Goal: Use online tool/utility: Utilize a website feature to perform a specific function

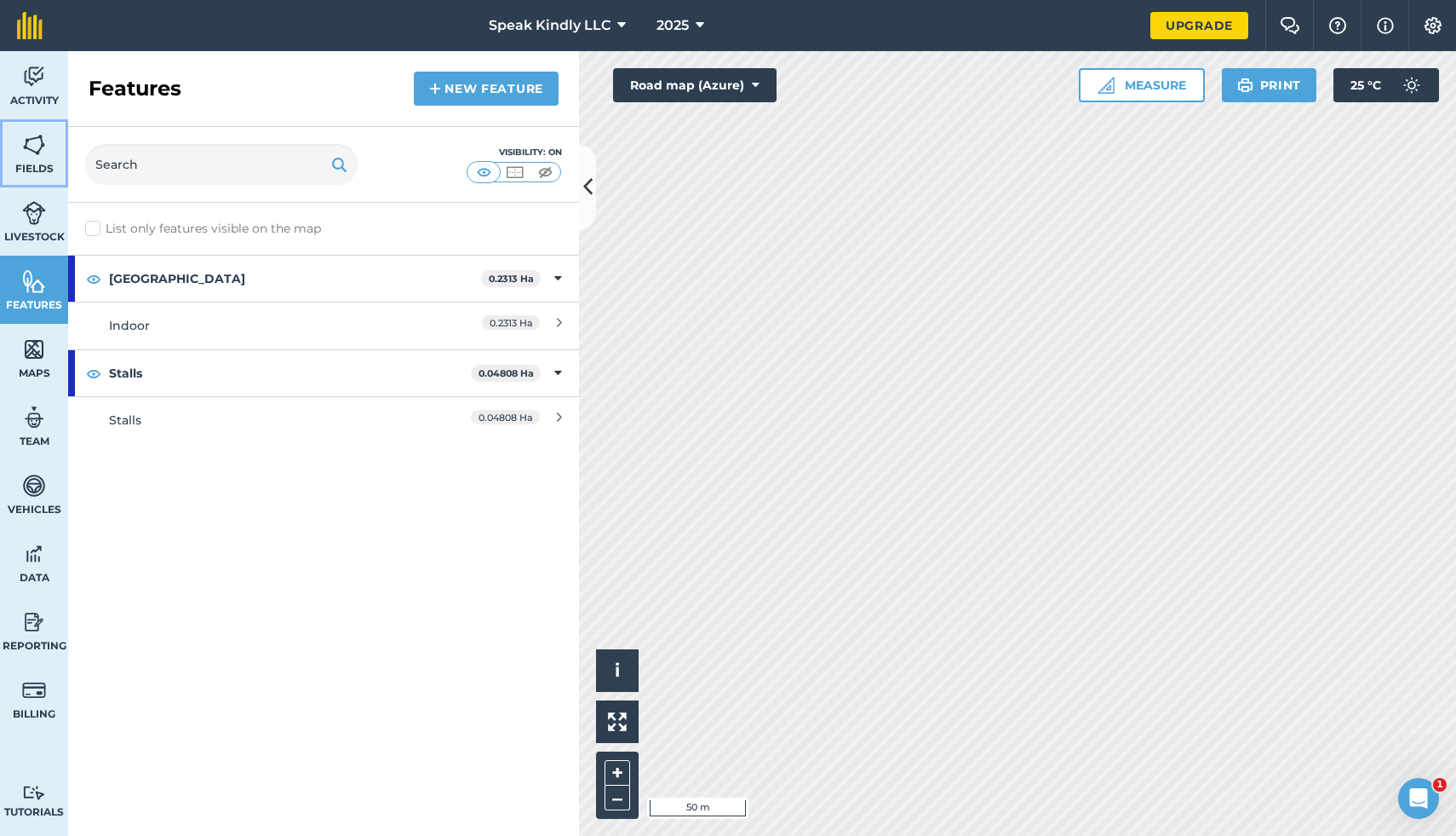
click at [40, 157] on img at bounding box center [34, 145] width 24 height 26
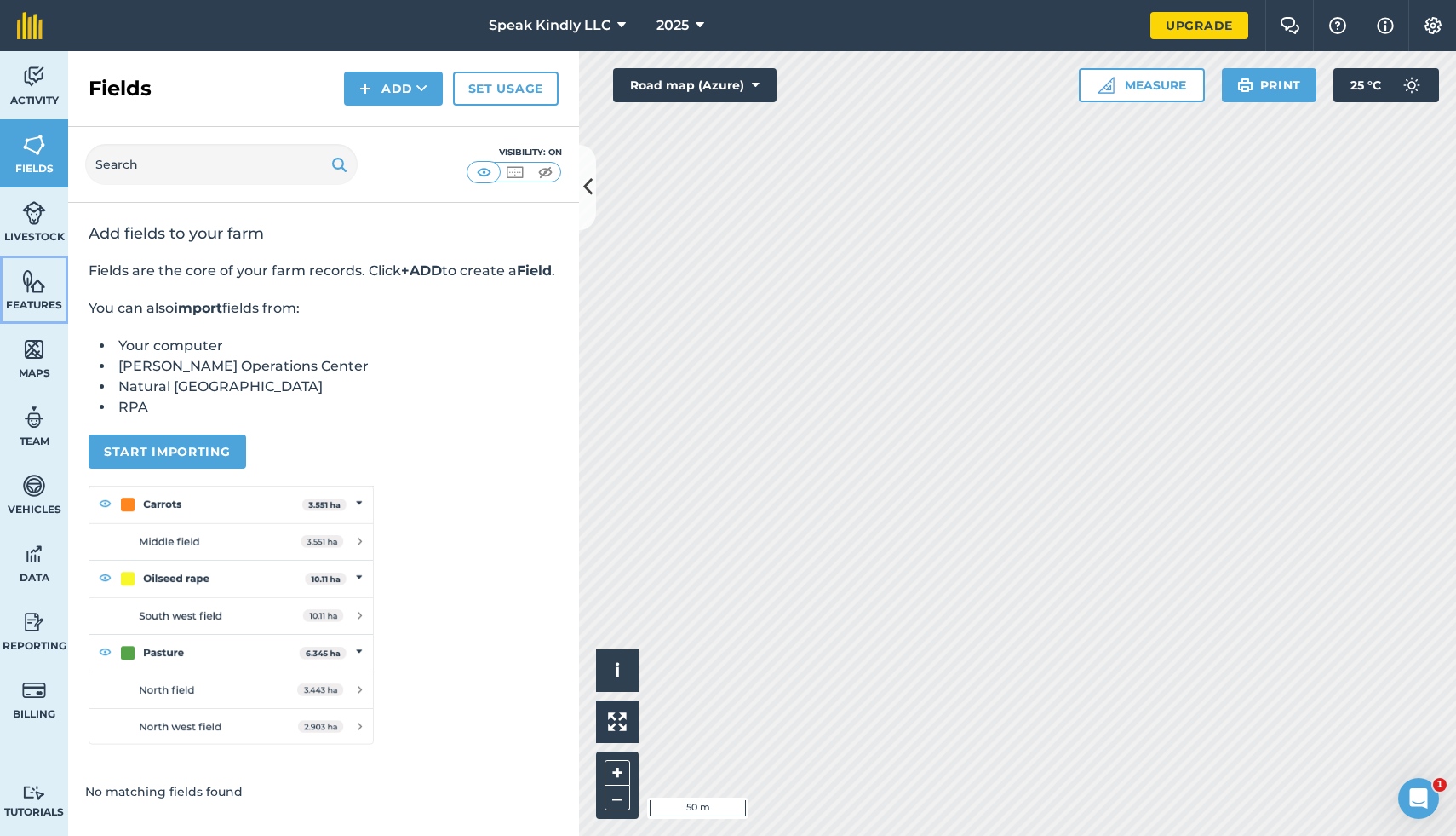
click at [43, 292] on img at bounding box center [34, 281] width 24 height 26
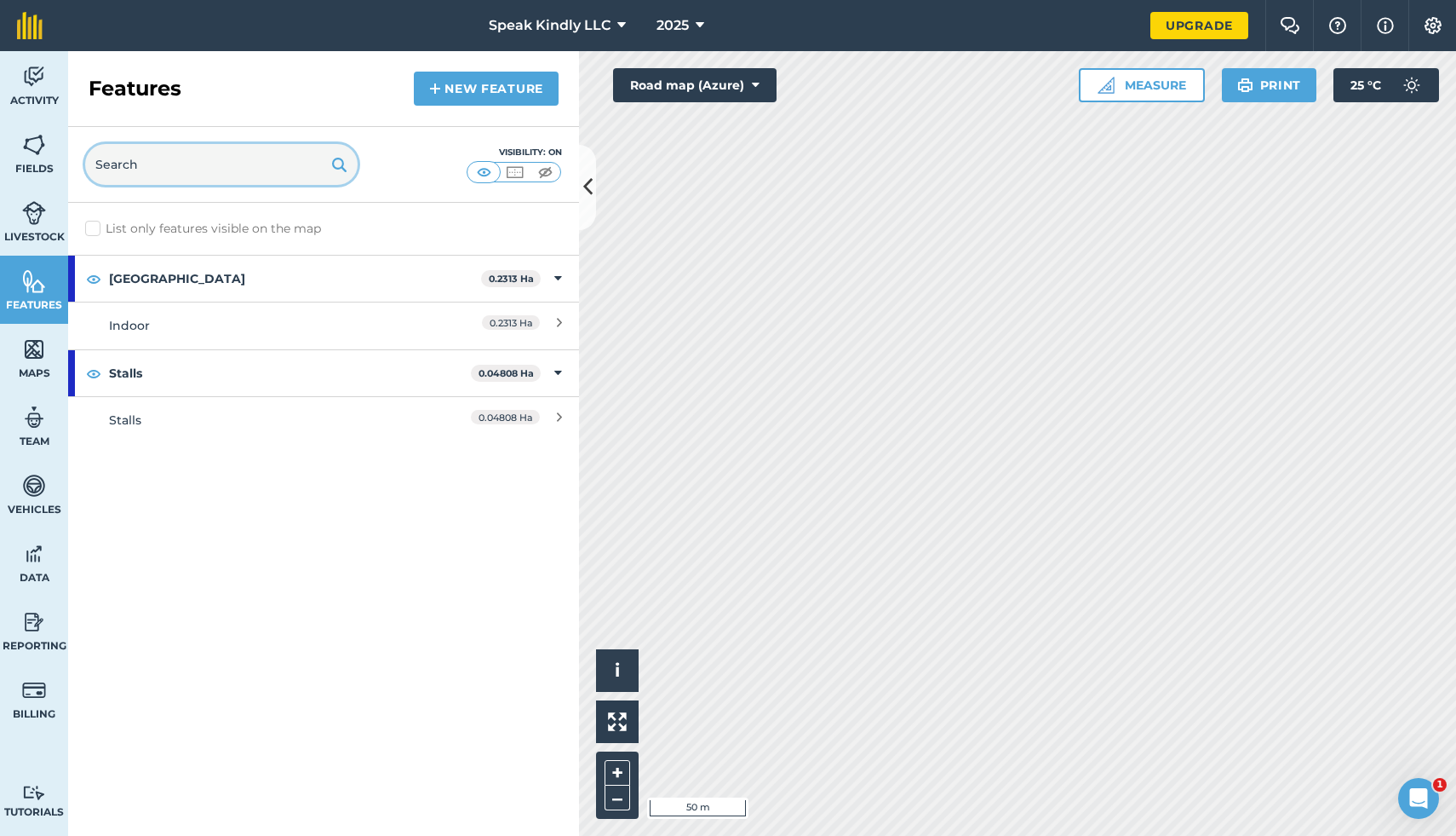
click at [128, 168] on input "text" at bounding box center [221, 164] width 273 height 41
type input "measure"
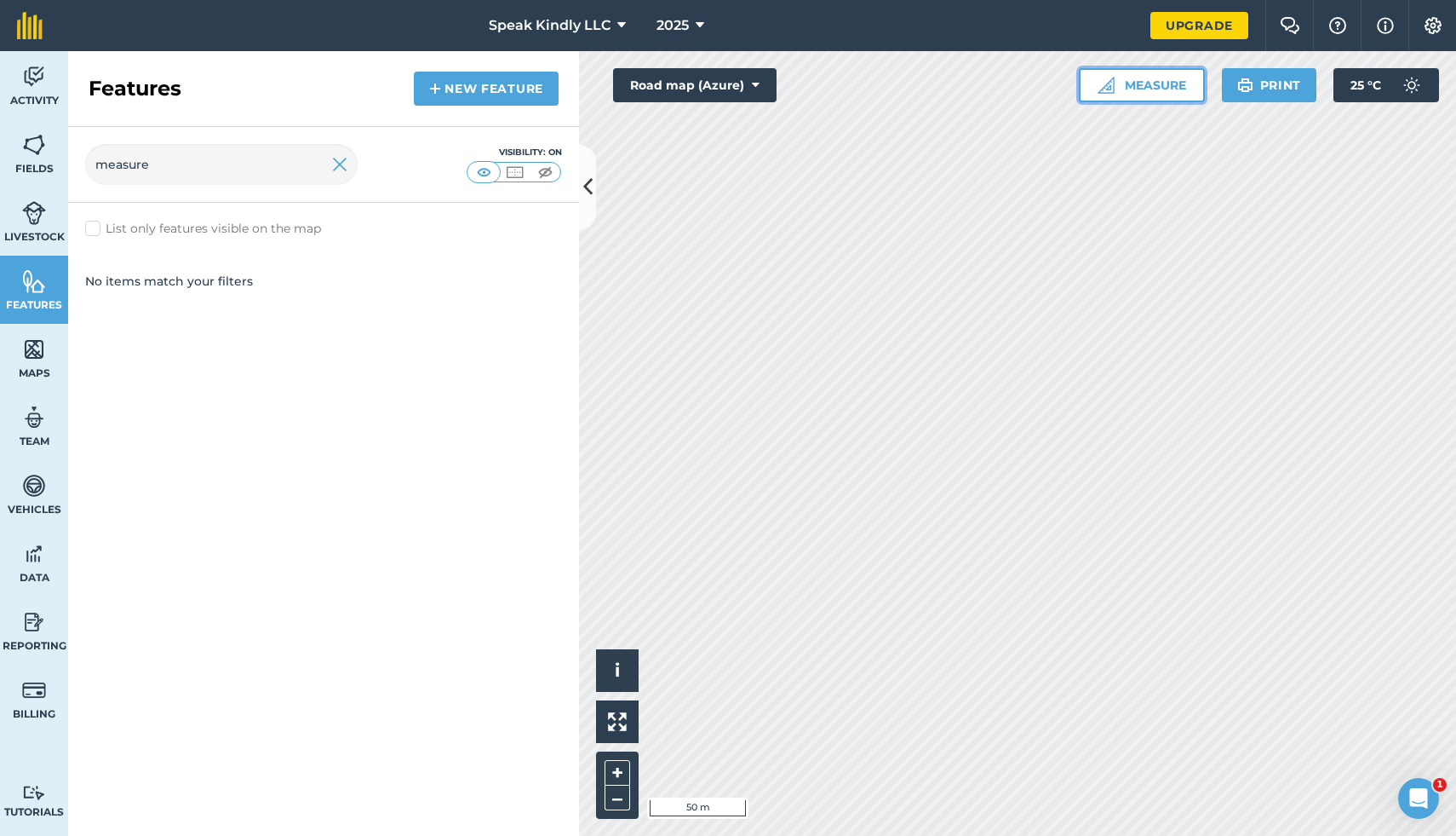
click at [1144, 92] on button "Measure" at bounding box center [1142, 84] width 126 height 34
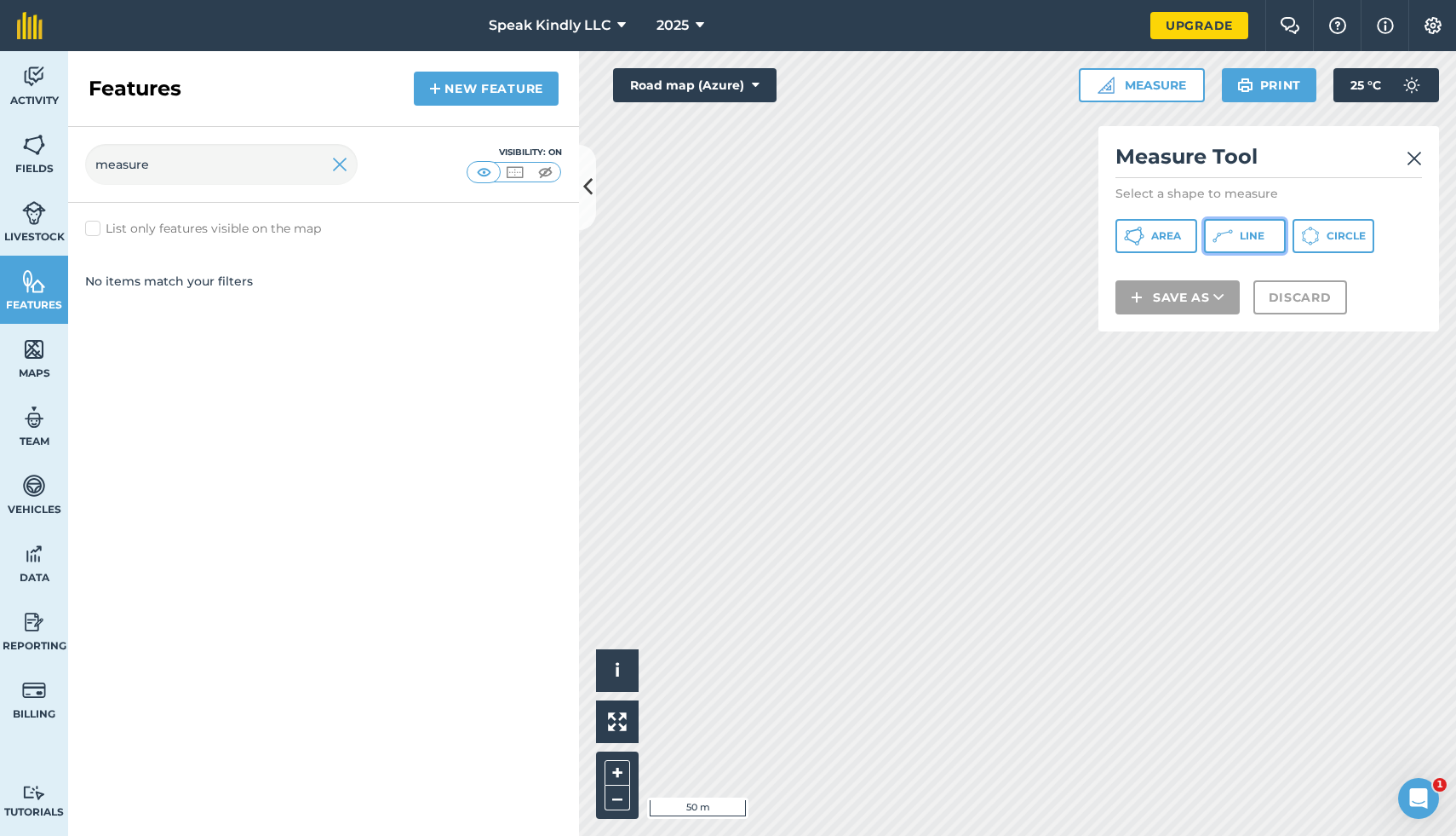
click at [1230, 240] on icon at bounding box center [1223, 236] width 20 height 20
click at [712, 92] on button "Road map (Azure)" at bounding box center [695, 84] width 164 height 34
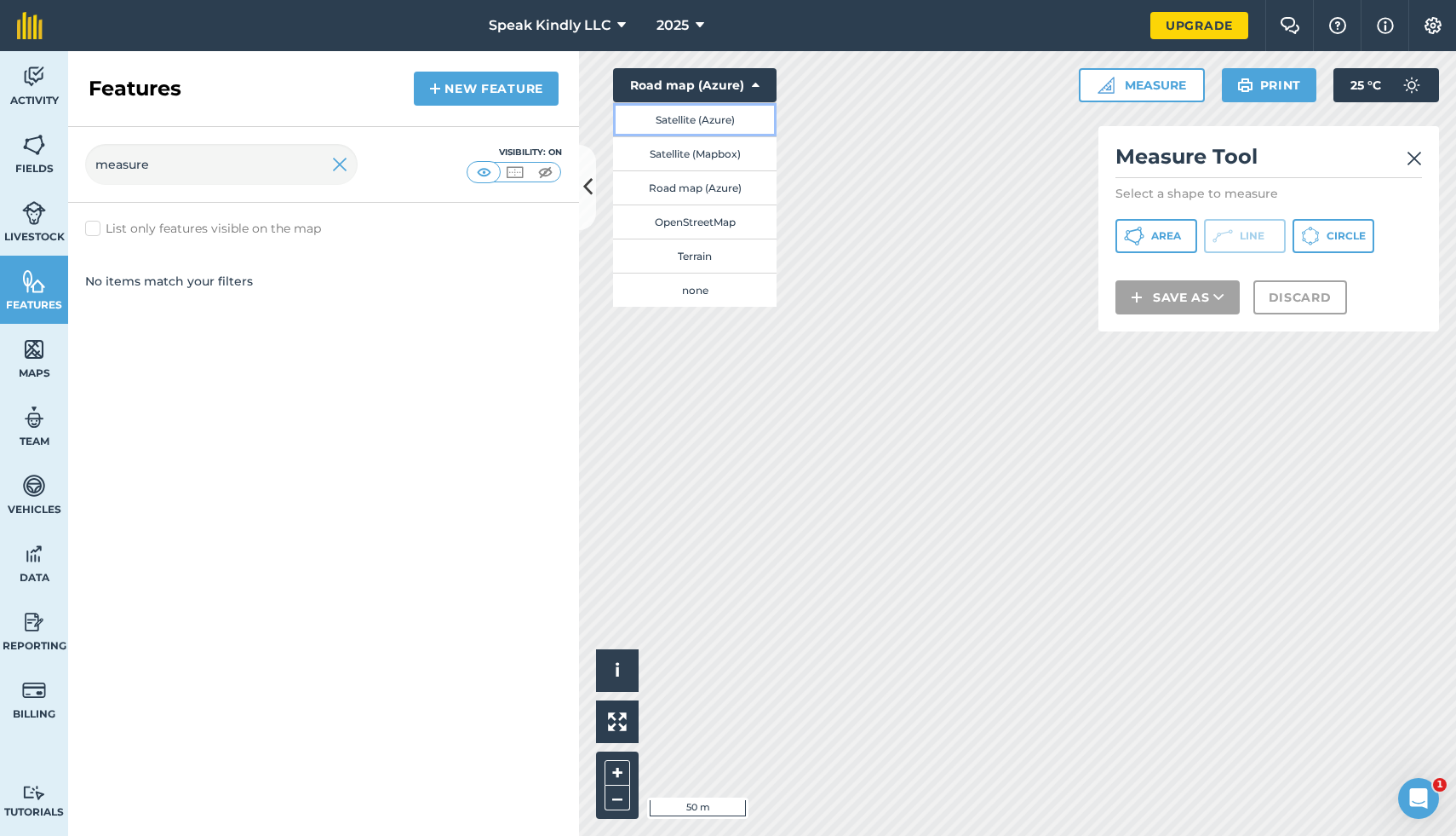
click at [706, 124] on button "Satellite (Azure)" at bounding box center [695, 119] width 164 height 34
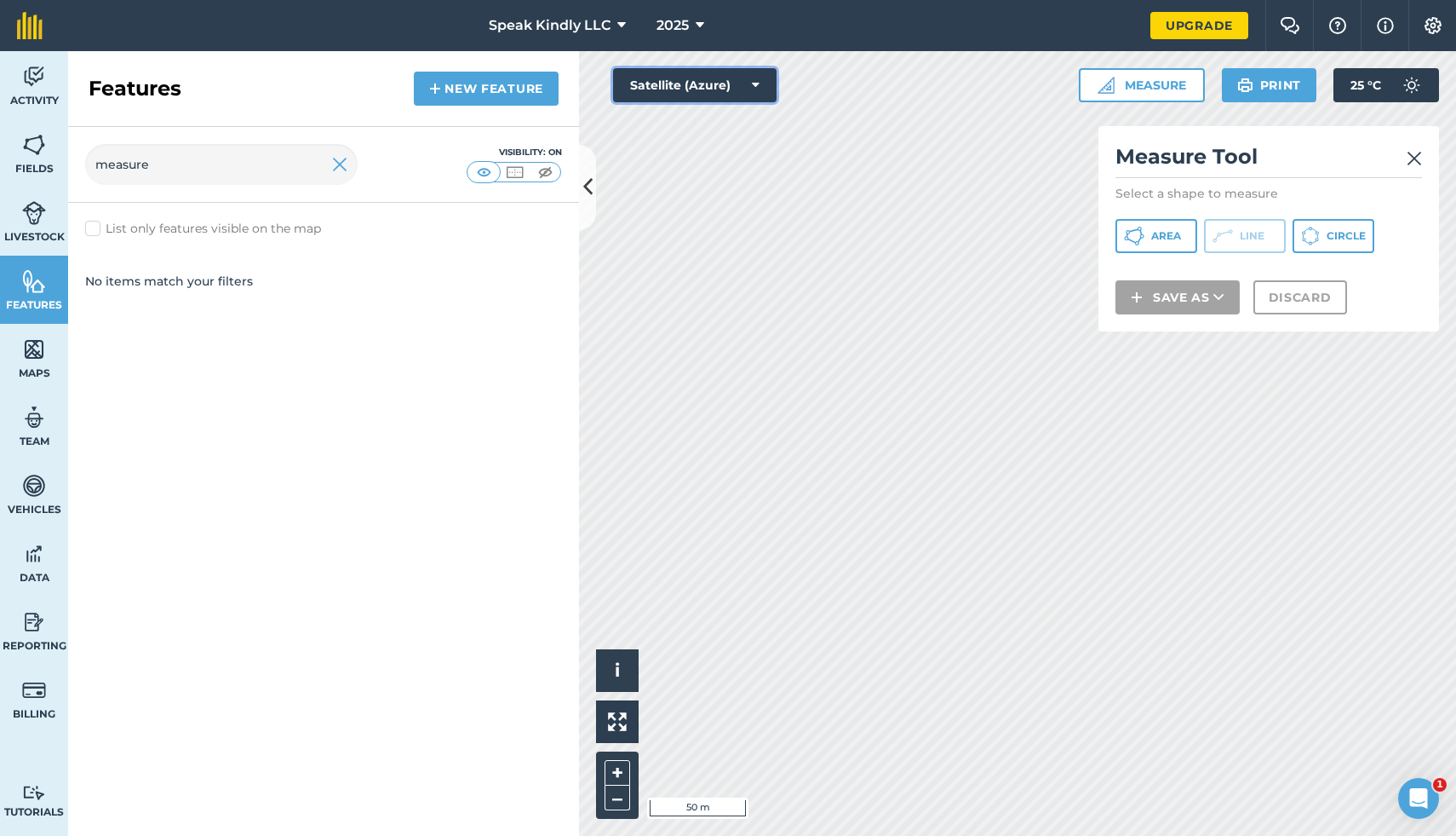
click at [740, 90] on button "Satellite (Azure)" at bounding box center [695, 84] width 164 height 34
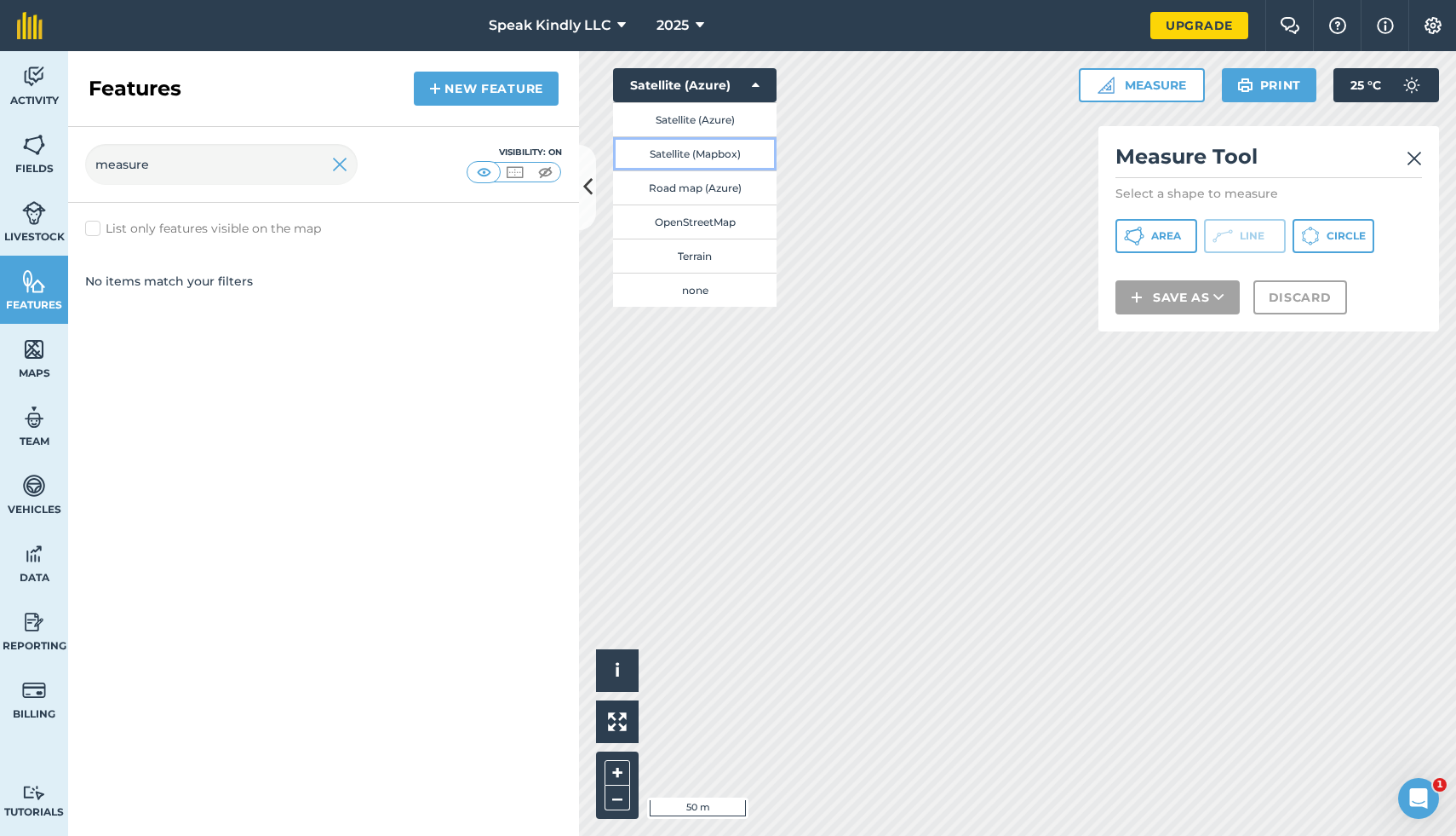
click at [728, 147] on button "Satellite (Mapbox)" at bounding box center [695, 153] width 164 height 34
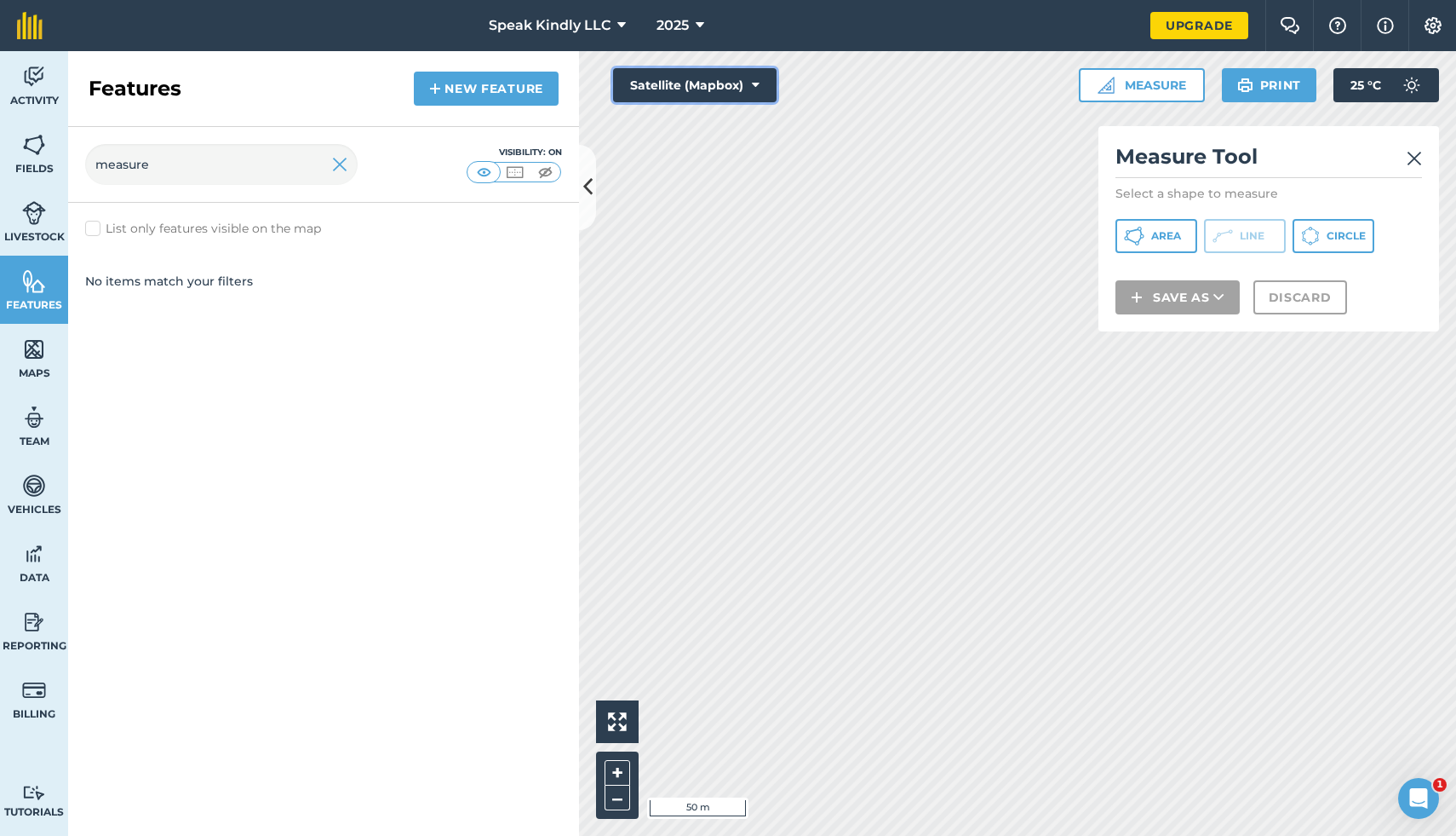
click at [740, 80] on button "Satellite (Mapbox)" at bounding box center [695, 84] width 164 height 34
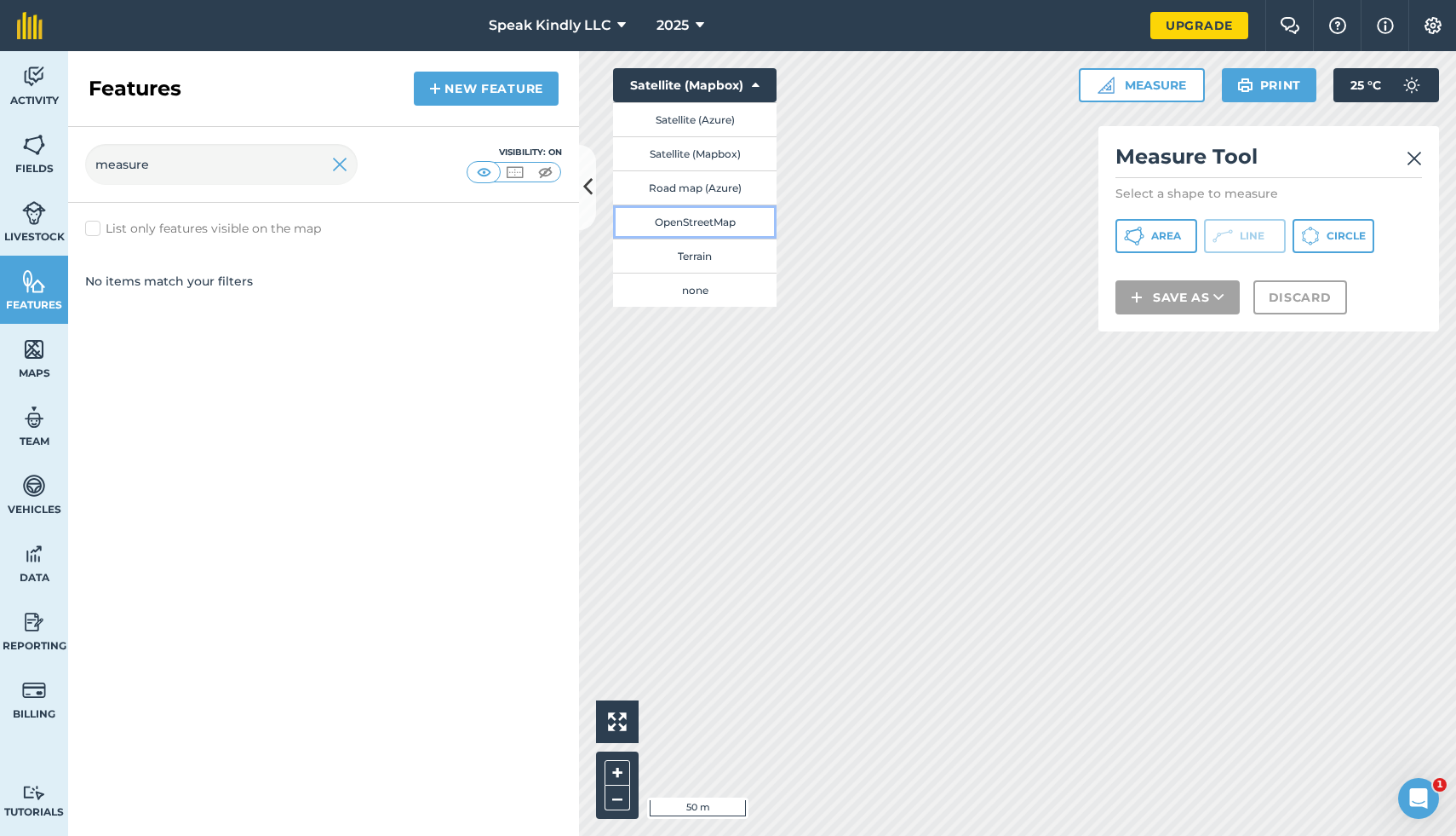
click at [702, 230] on button "OpenStreetMap" at bounding box center [695, 221] width 164 height 34
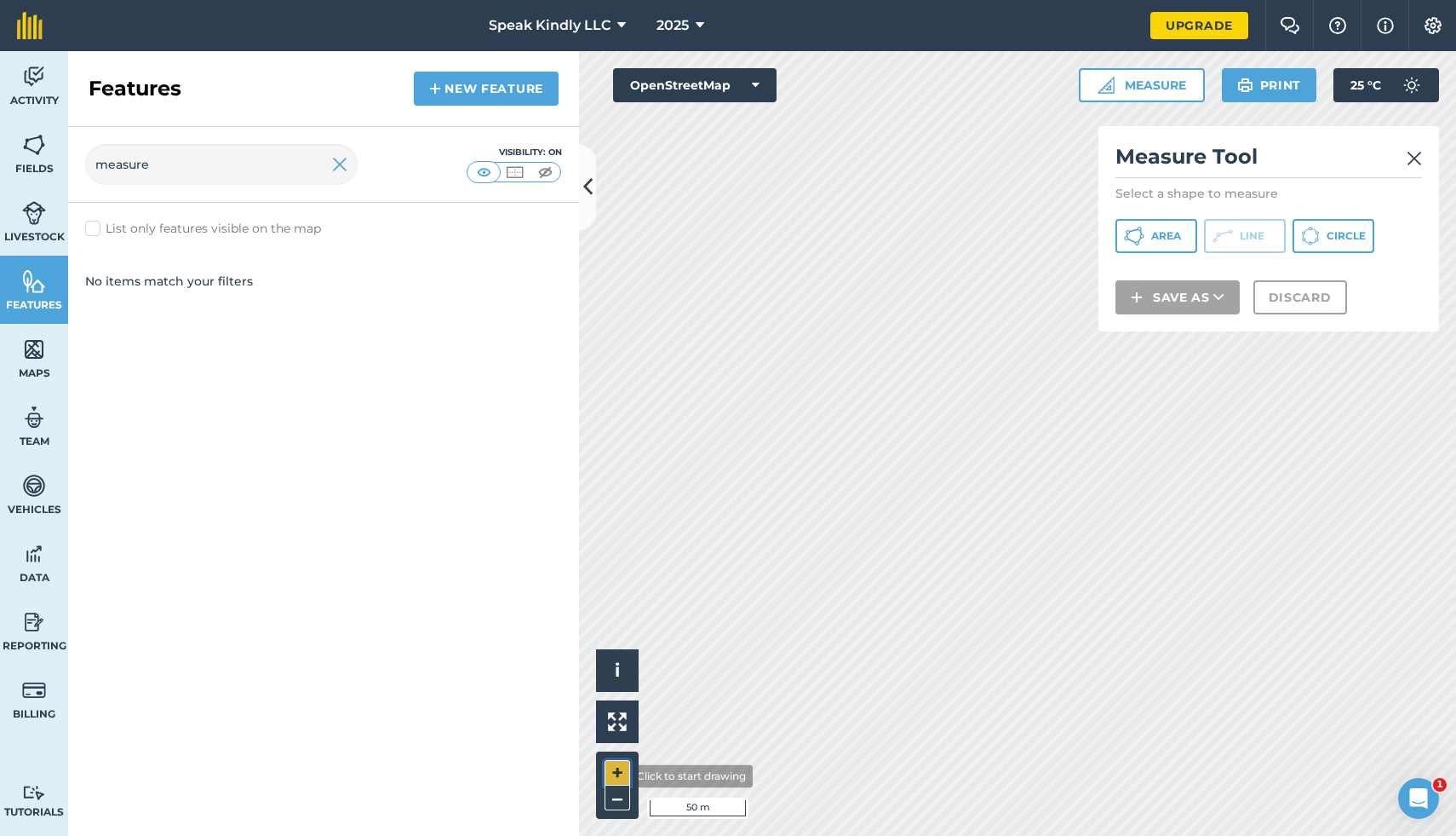
click at [618, 776] on button "+" at bounding box center [618, 773] width 26 height 26
click at [1418, 154] on img at bounding box center [1414, 158] width 16 height 20
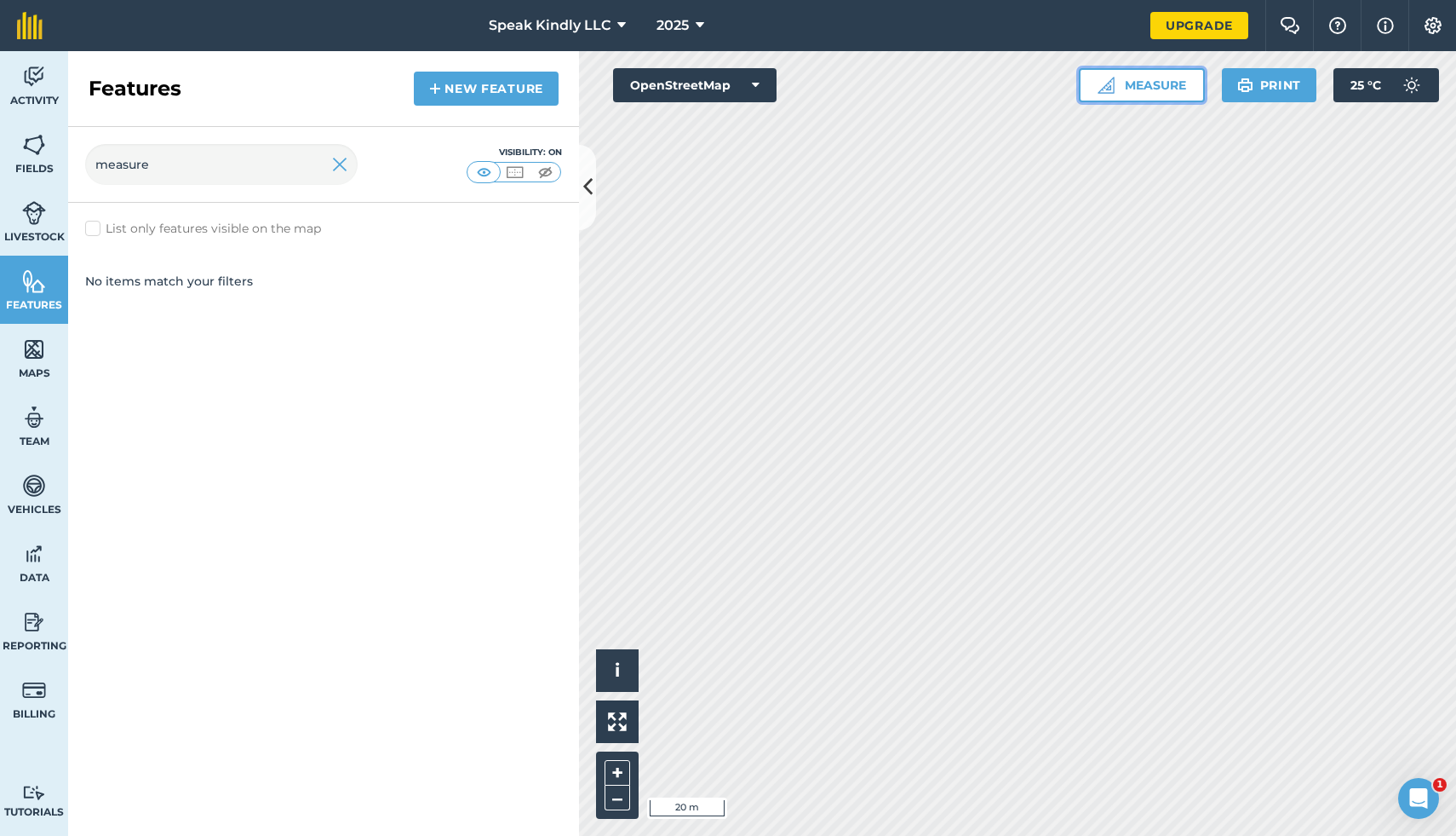
click at [1102, 91] on img at bounding box center [1105, 85] width 17 height 17
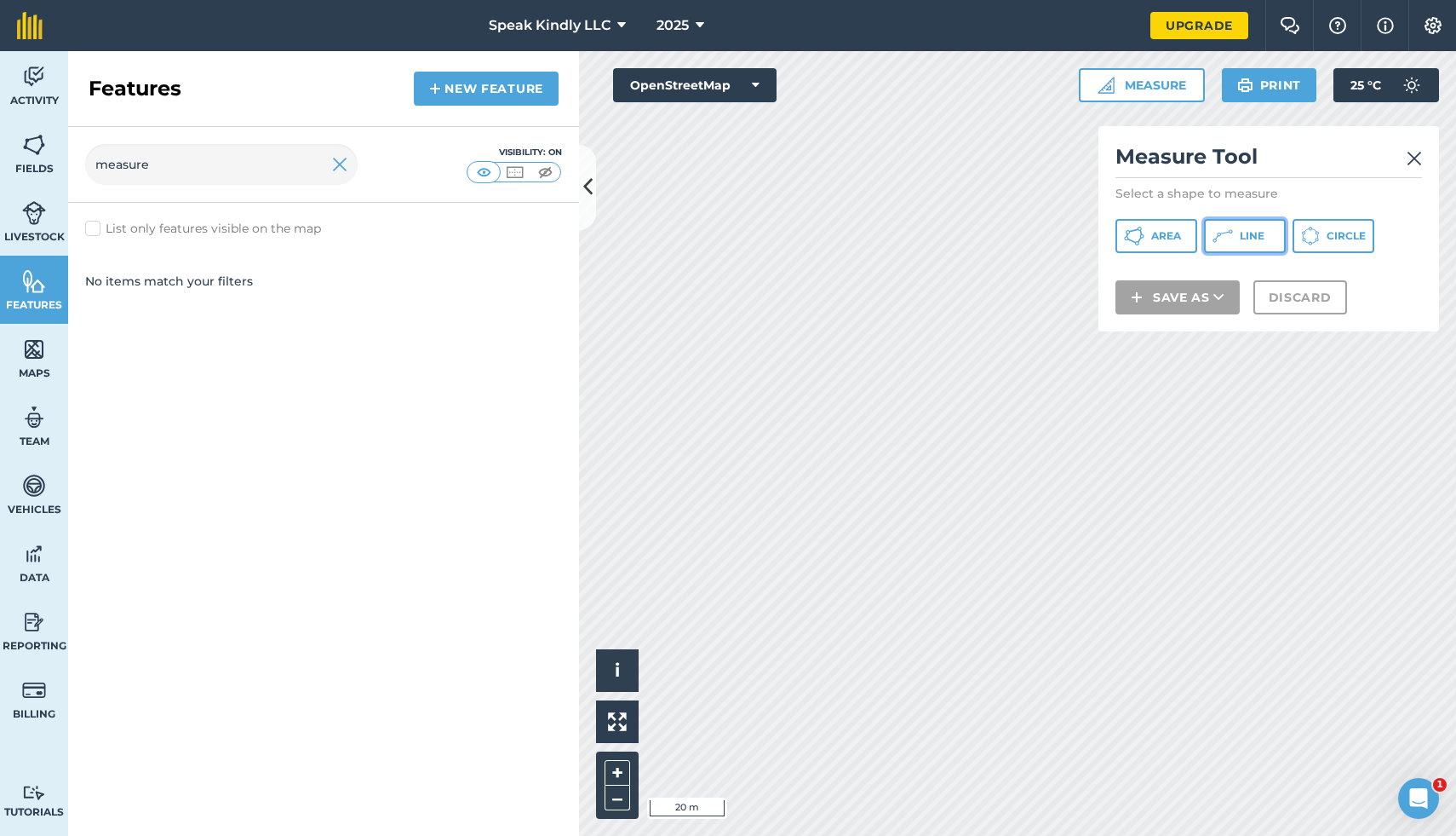
click at [1242, 234] on span "Line" at bounding box center [1252, 235] width 25 height 14
click at [618, 765] on button "+" at bounding box center [618, 773] width 26 height 26
click at [1417, 157] on img at bounding box center [1414, 158] width 16 height 20
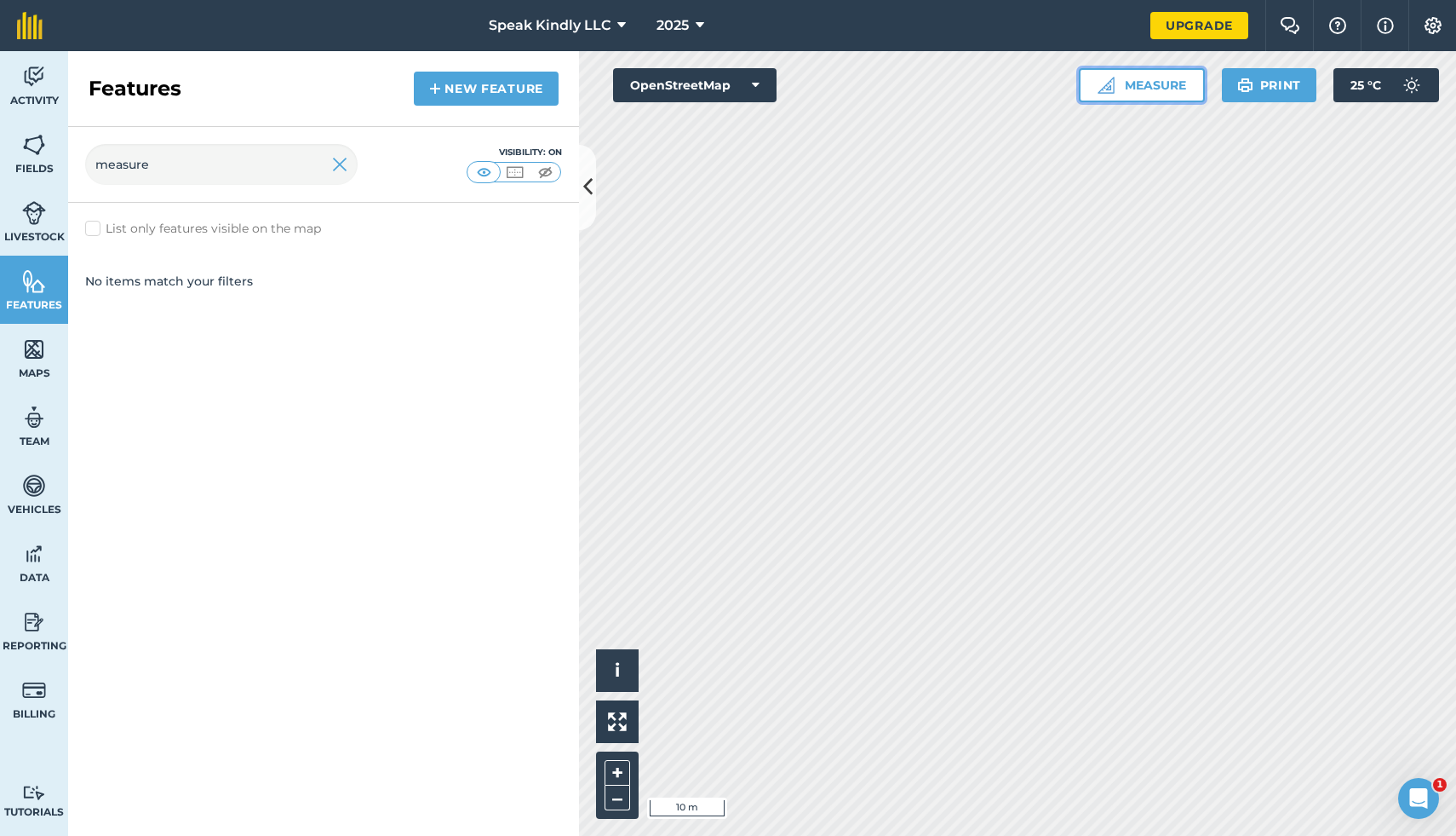
click at [1149, 85] on button "Measure" at bounding box center [1142, 84] width 126 height 34
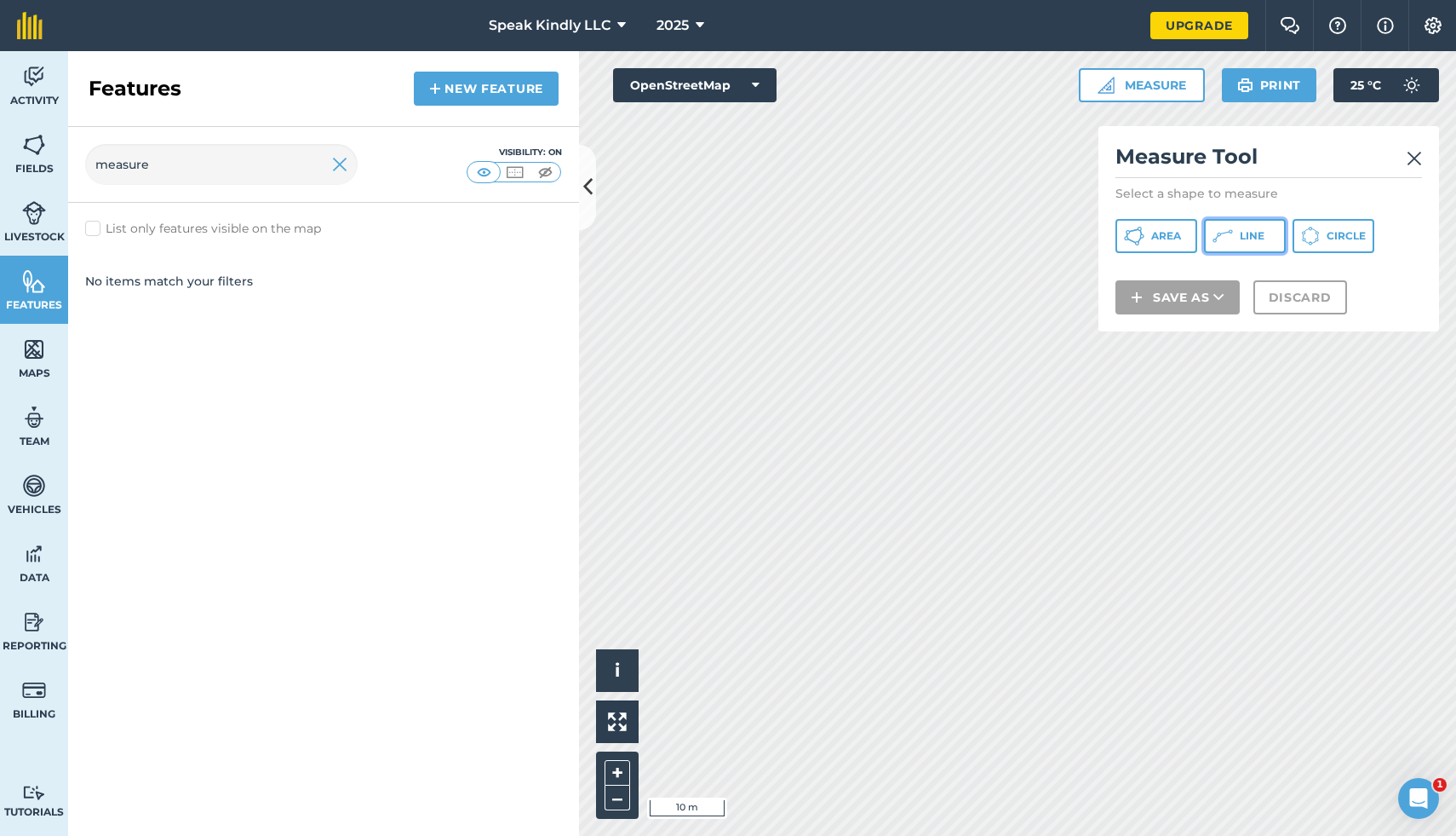
click at [1243, 236] on span "Line" at bounding box center [1252, 235] width 25 height 14
click at [1417, 153] on img at bounding box center [1414, 158] width 16 height 20
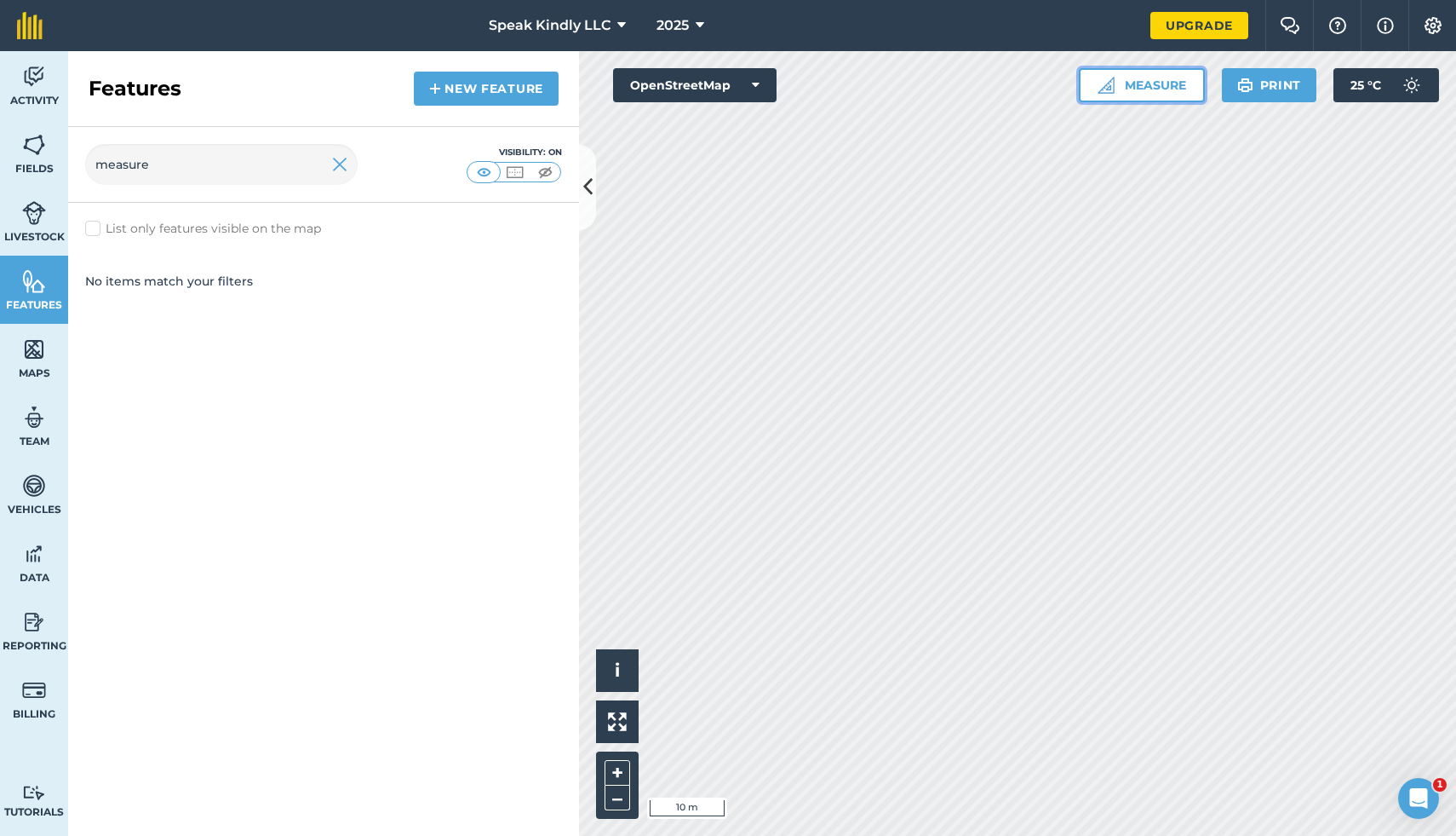
click at [1125, 89] on button "Measure" at bounding box center [1142, 84] width 126 height 34
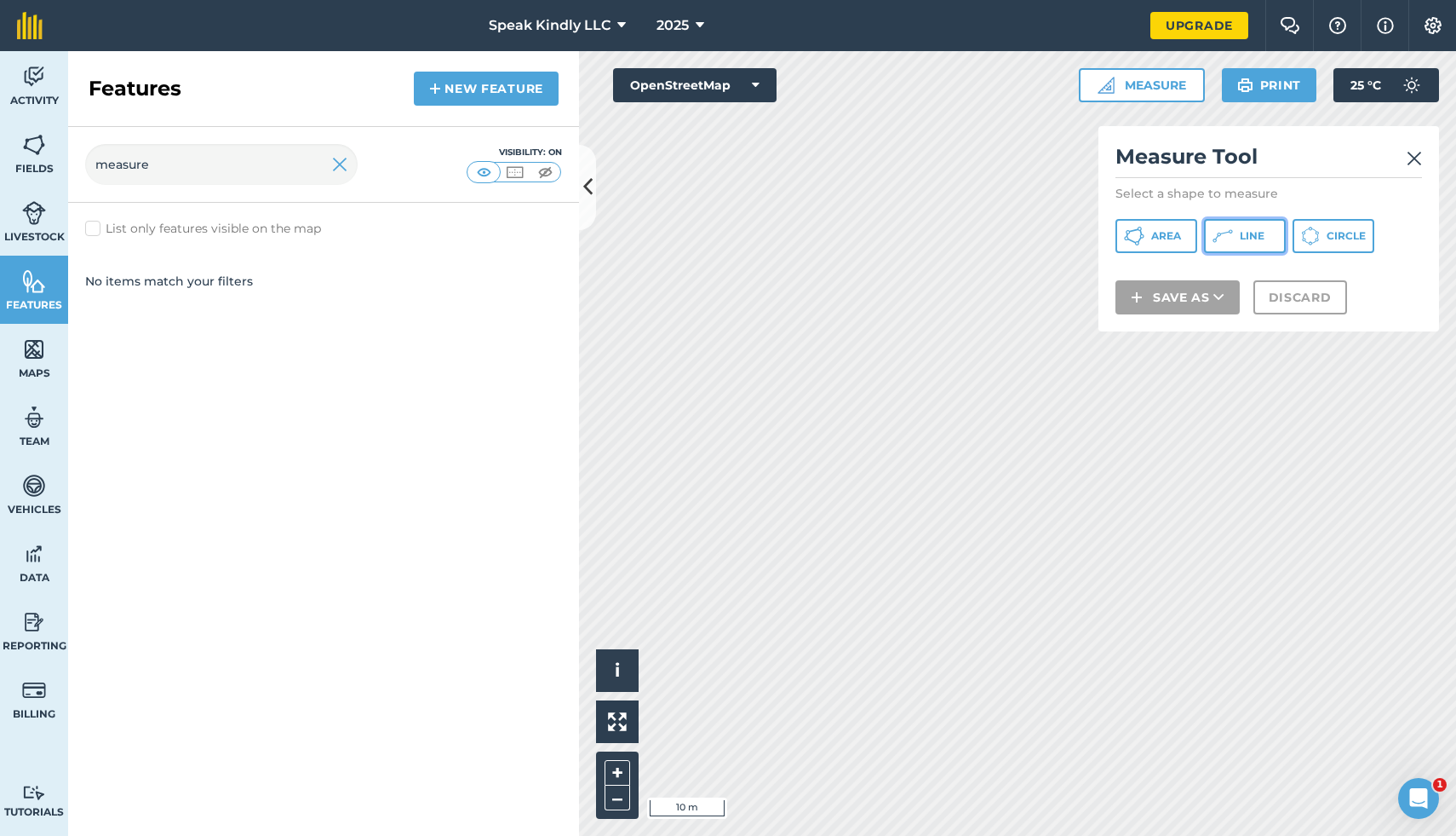
click at [1233, 226] on button "Line" at bounding box center [1245, 235] width 81 height 34
click at [1409, 158] on img at bounding box center [1414, 158] width 16 height 20
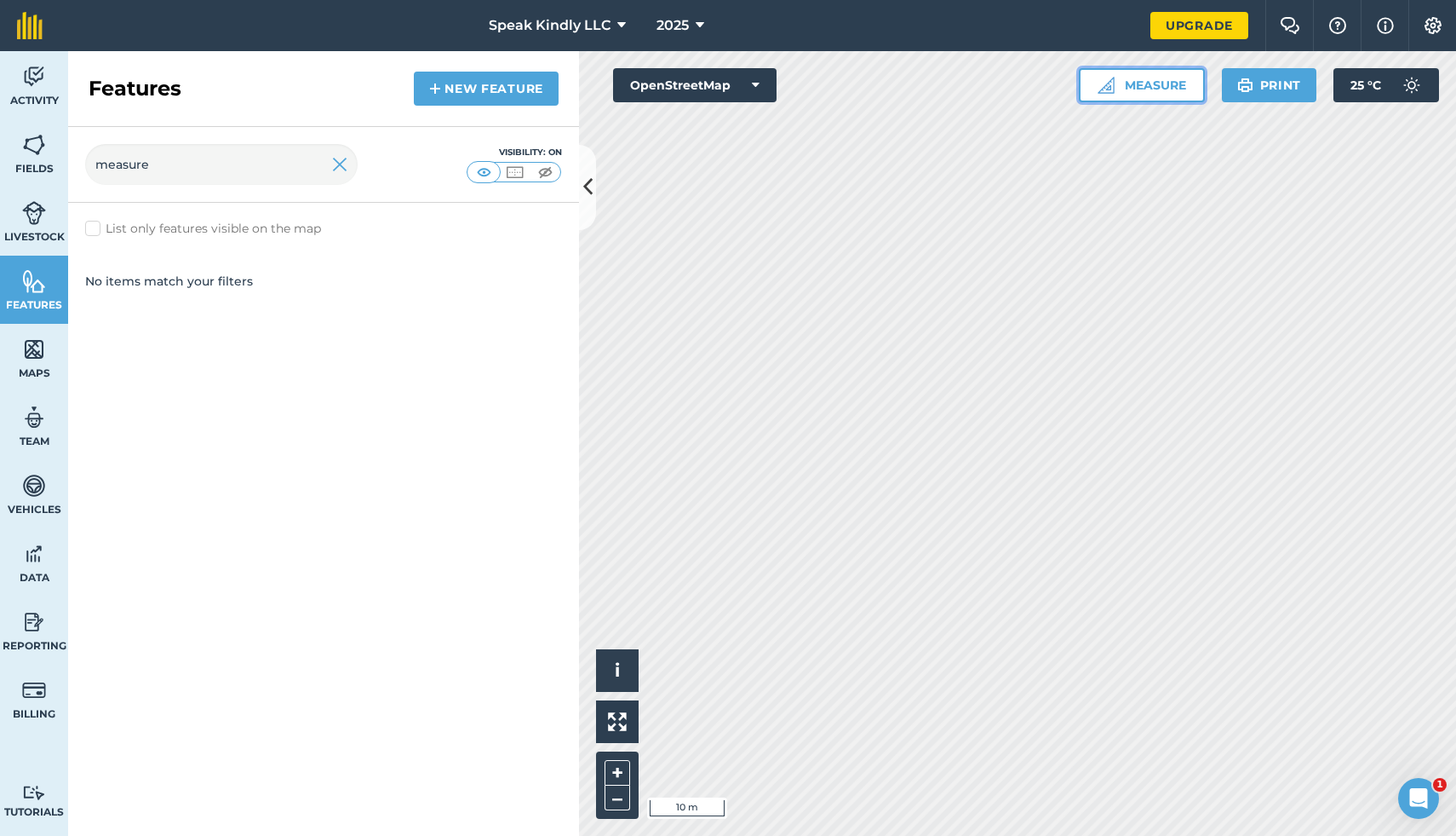
click at [1144, 93] on button "Measure" at bounding box center [1142, 84] width 126 height 34
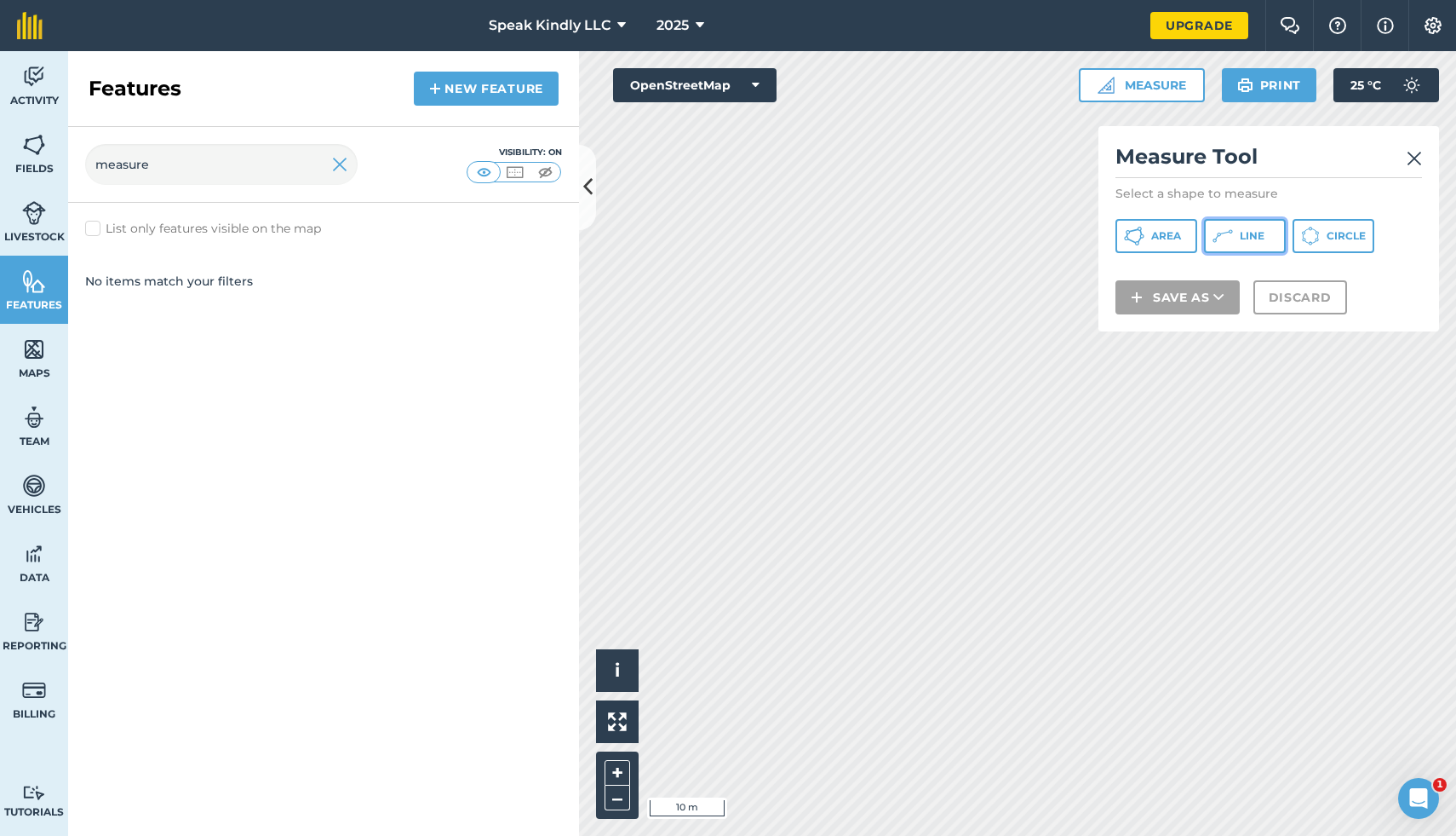
click at [1223, 226] on icon at bounding box center [1223, 236] width 20 height 20
click at [1418, 157] on img at bounding box center [1414, 158] width 16 height 20
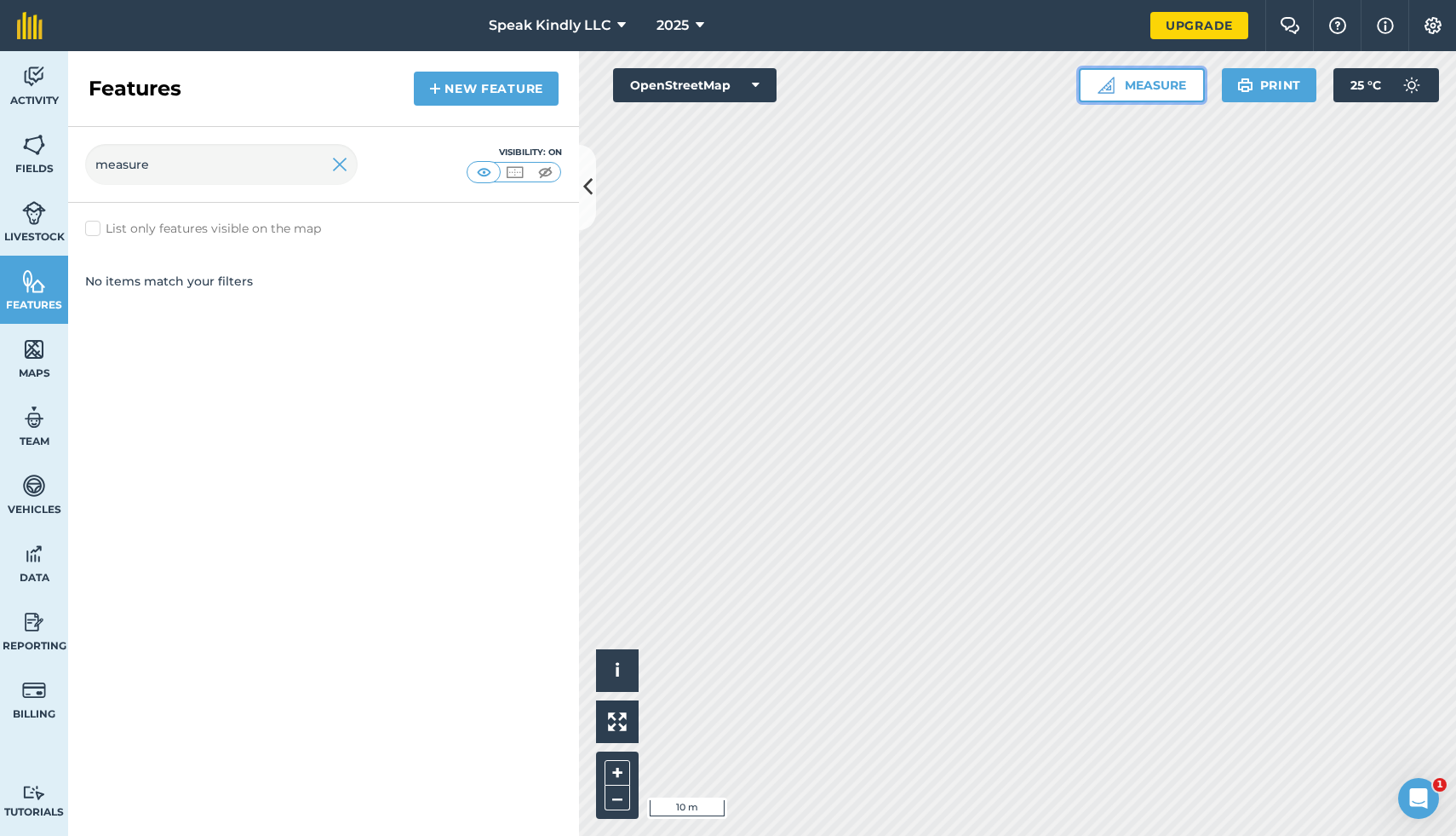
click at [1111, 89] on img at bounding box center [1105, 85] width 17 height 17
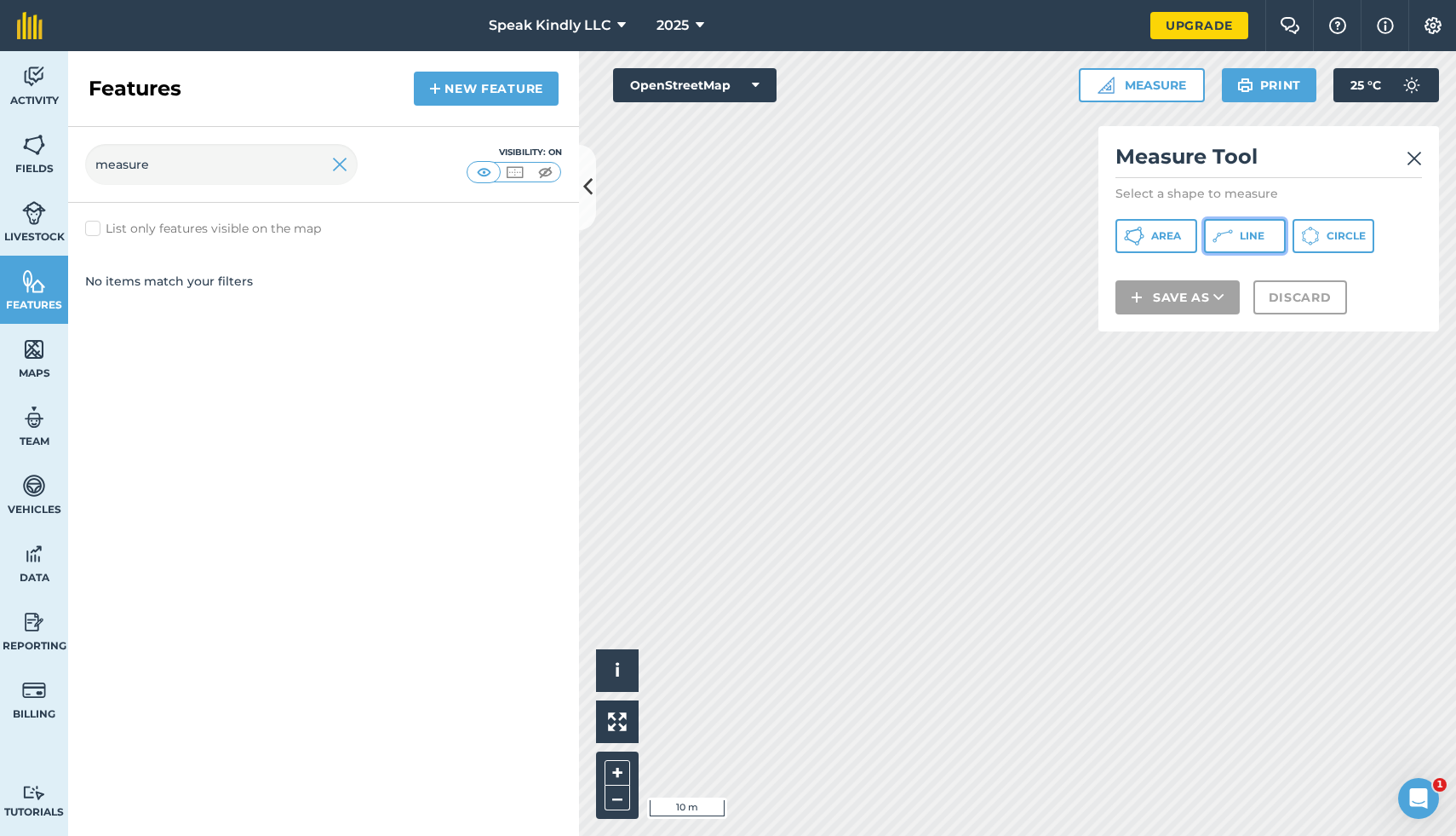
click at [1245, 236] on span "Line" at bounding box center [1252, 235] width 25 height 14
click at [1332, 346] on div "Click to start drawing i © OpenStreetMap contributors. 10 m + – OpenStreetMap M…" at bounding box center [1018, 443] width 877 height 785
click at [1413, 155] on img at bounding box center [1414, 158] width 16 height 20
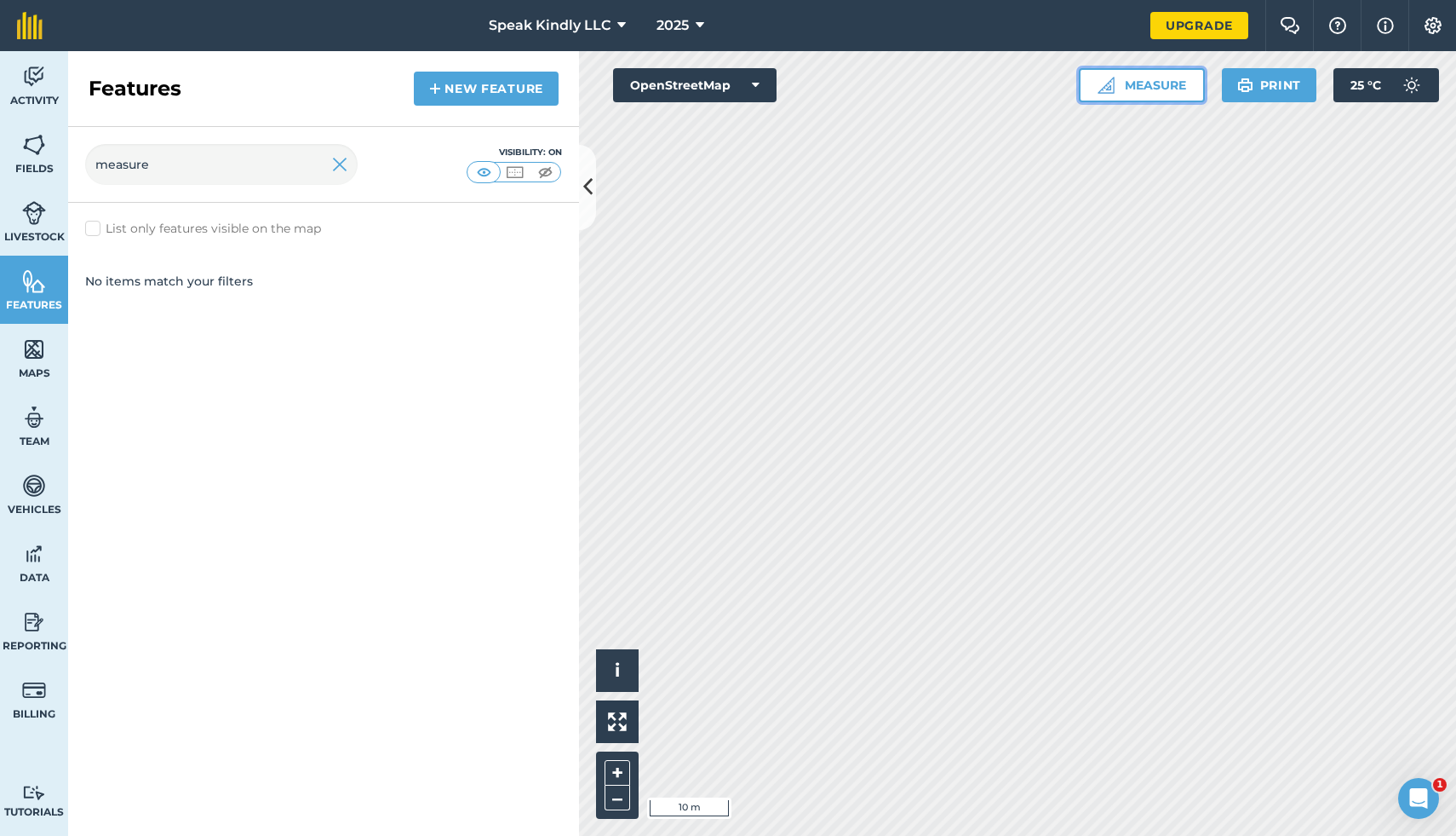
click at [1135, 87] on button "Measure" at bounding box center [1142, 84] width 126 height 34
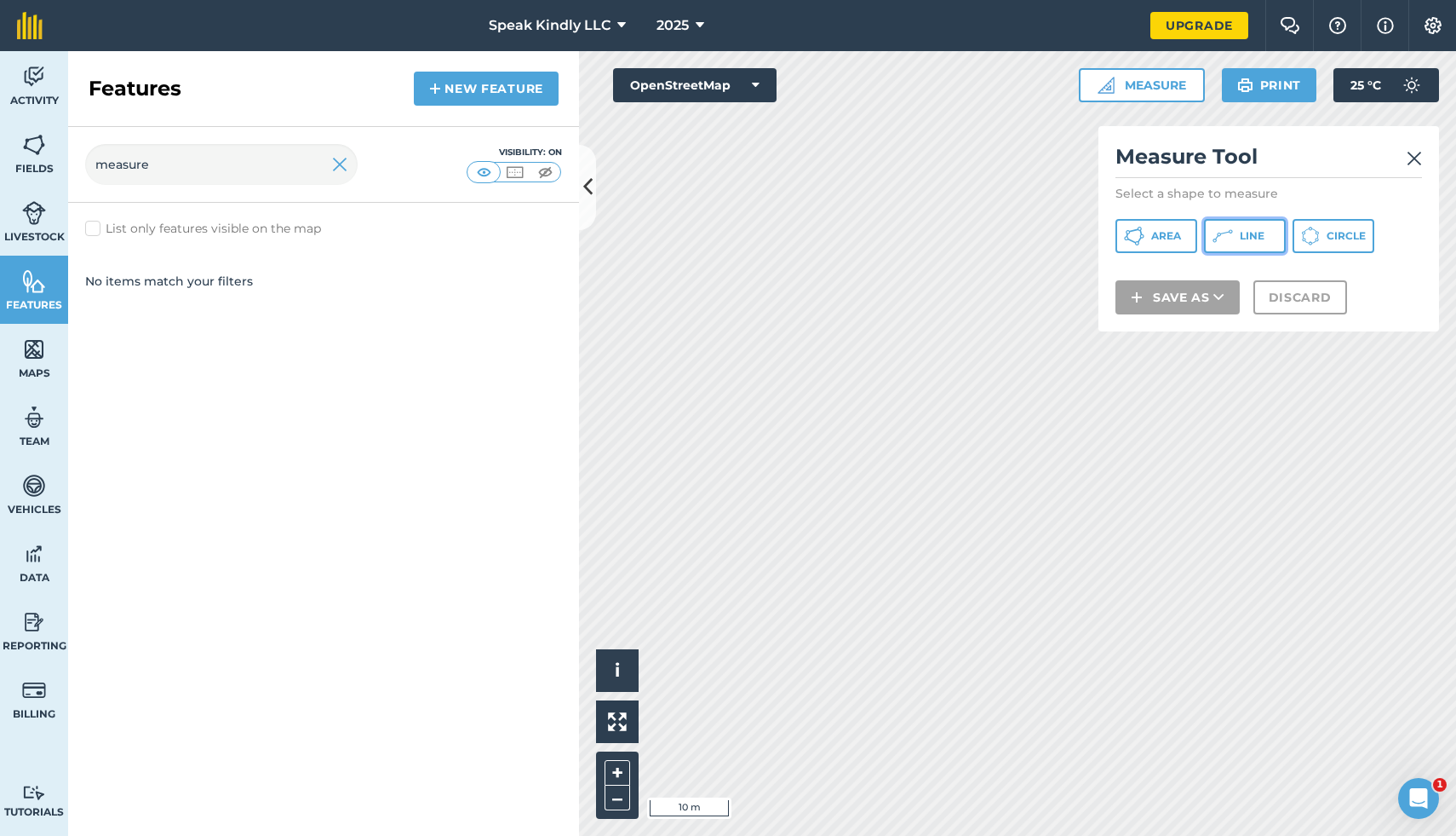
click at [1234, 245] on button "Line" at bounding box center [1245, 235] width 81 height 34
